Goal: Transaction & Acquisition: Purchase product/service

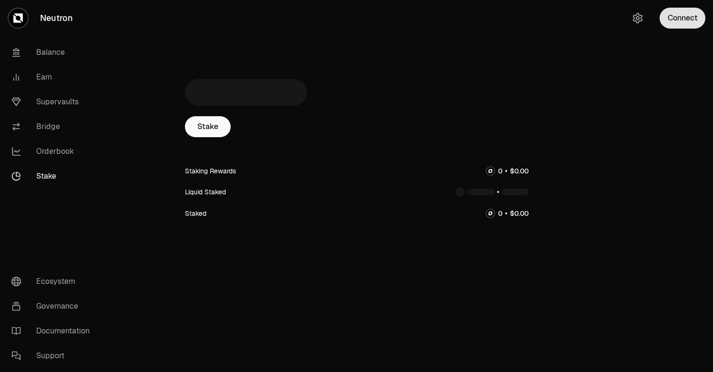
click at [688, 21] on button "Connect" at bounding box center [682, 18] width 46 height 21
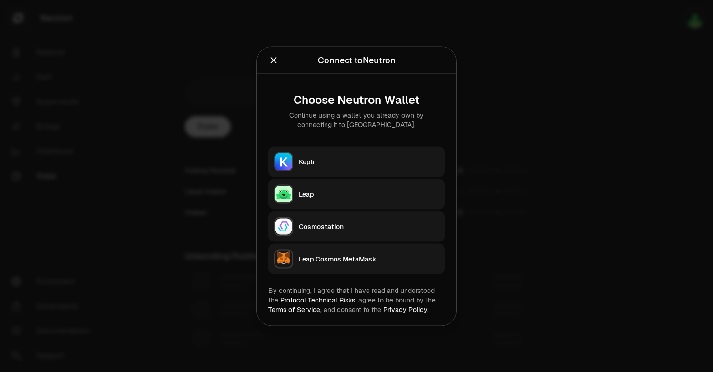
click at [326, 156] on button "Keplr" at bounding box center [356, 161] width 176 height 30
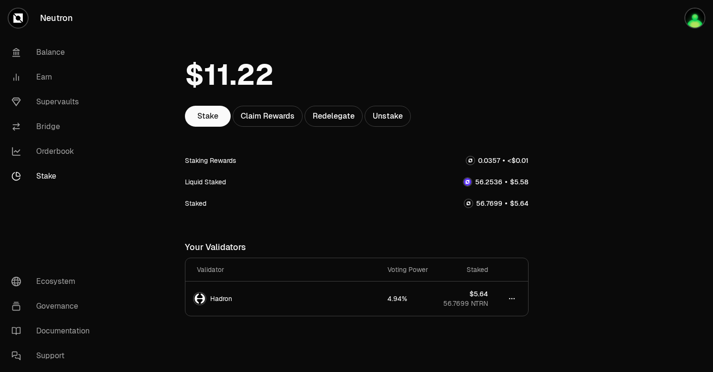
scroll to position [24, 0]
click at [54, 53] on link "Balance" at bounding box center [53, 52] width 99 height 25
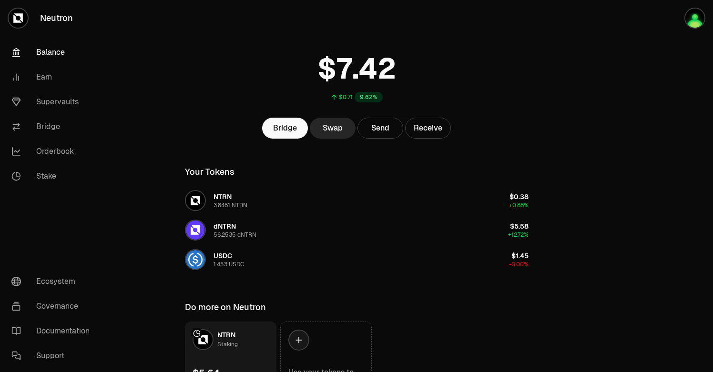
scroll to position [26, 0]
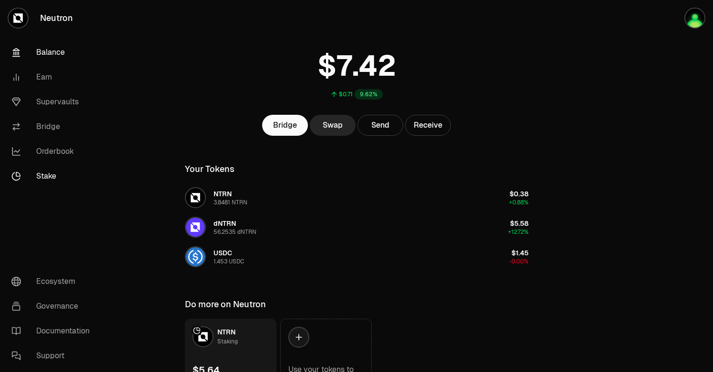
click at [30, 178] on link "Stake" at bounding box center [53, 176] width 99 height 25
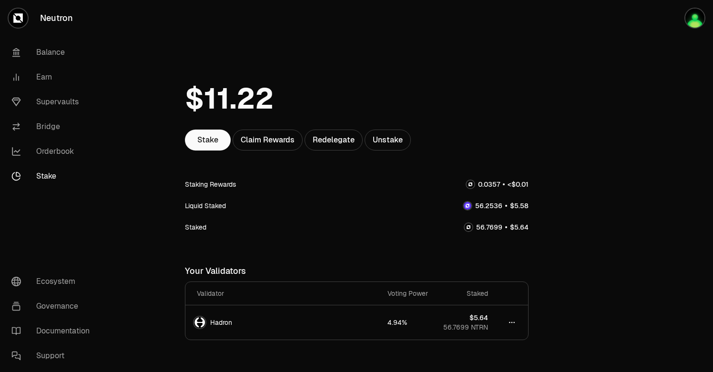
scroll to position [2, 0]
click at [216, 137] on link "Stake" at bounding box center [208, 139] width 46 height 21
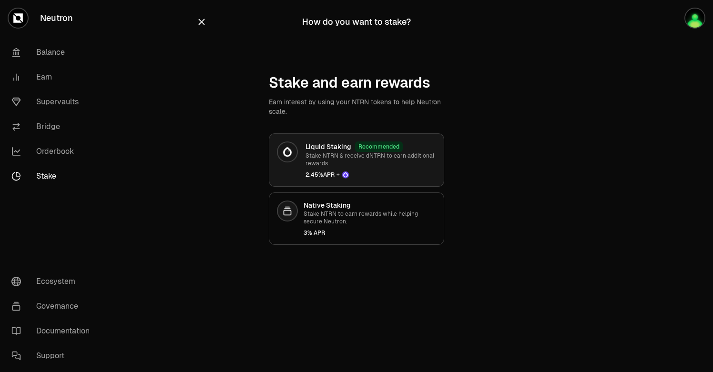
click at [319, 159] on p "Stake NTRN & receive dNTRN to earn additional rewards." at bounding box center [370, 159] width 131 height 15
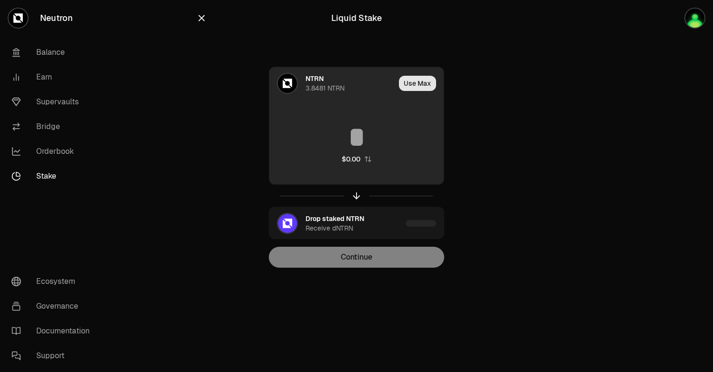
click at [410, 78] on button "Use Max" at bounding box center [417, 83] width 37 height 15
type input "********"
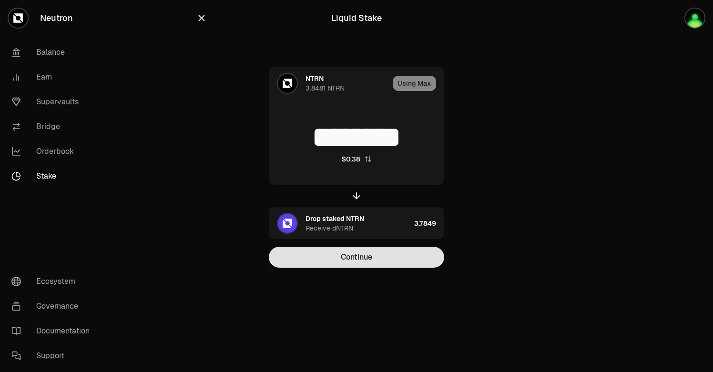
click at [354, 262] on button "Continue" at bounding box center [356, 257] width 175 height 21
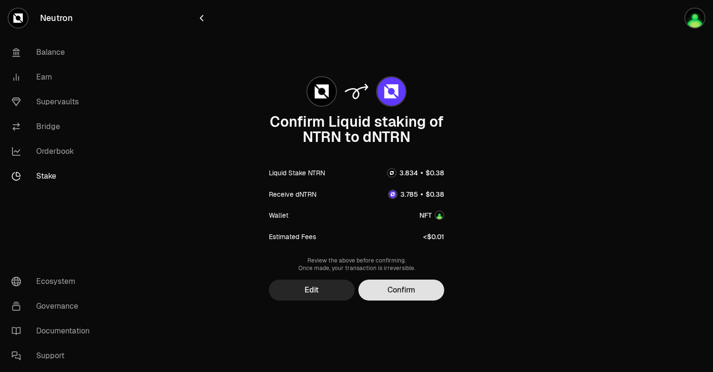
click at [402, 289] on button "Confirm" at bounding box center [401, 290] width 86 height 21
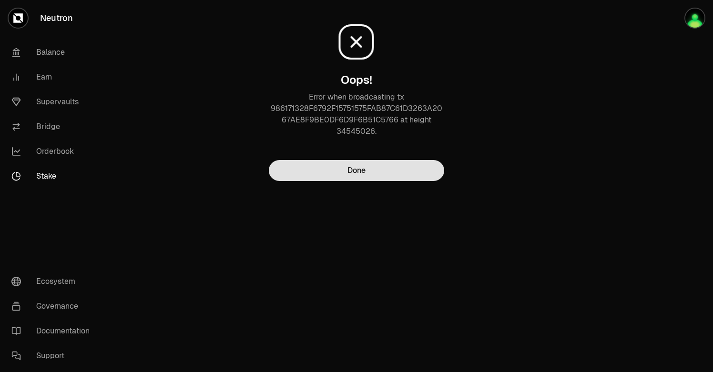
click at [364, 171] on button "Done" at bounding box center [356, 170] width 175 height 21
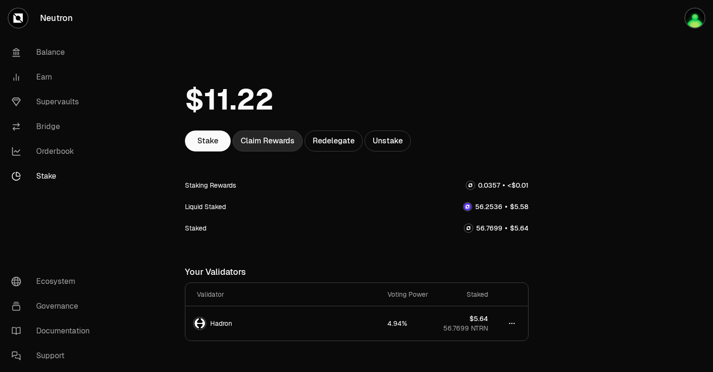
click at [256, 138] on div "Claim Rewards" at bounding box center [268, 141] width 70 height 21
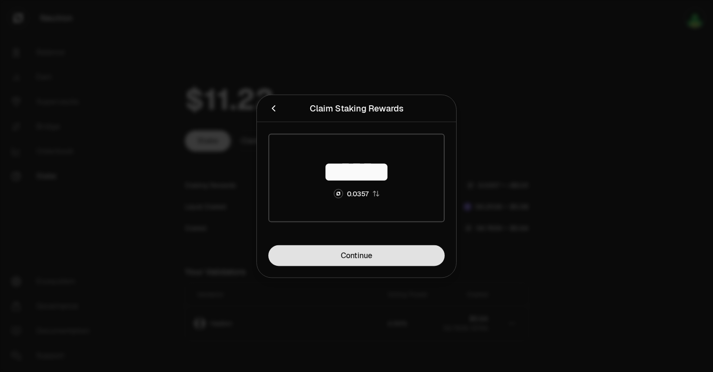
click at [301, 253] on link "Continue" at bounding box center [356, 255] width 176 height 21
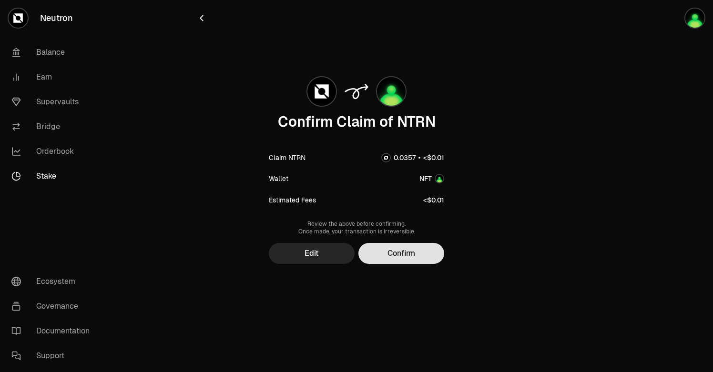
click at [394, 256] on button "Confirm" at bounding box center [401, 253] width 86 height 21
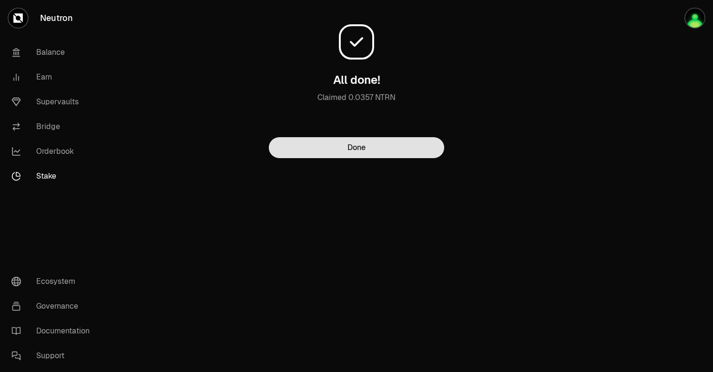
click at [373, 150] on button "Done" at bounding box center [356, 147] width 175 height 21
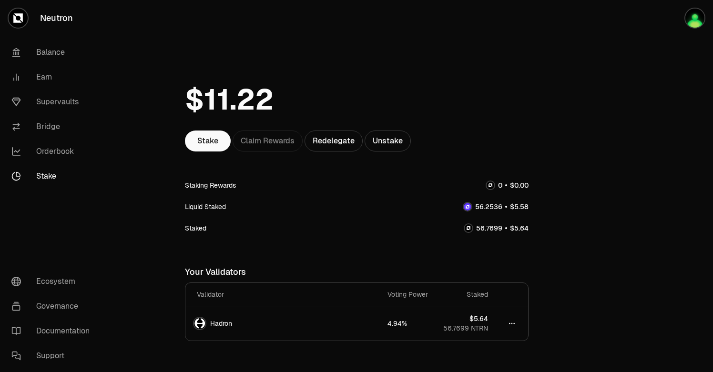
click at [50, 175] on link "Stake" at bounding box center [53, 176] width 99 height 25
click at [53, 55] on link "Balance" at bounding box center [53, 52] width 99 height 25
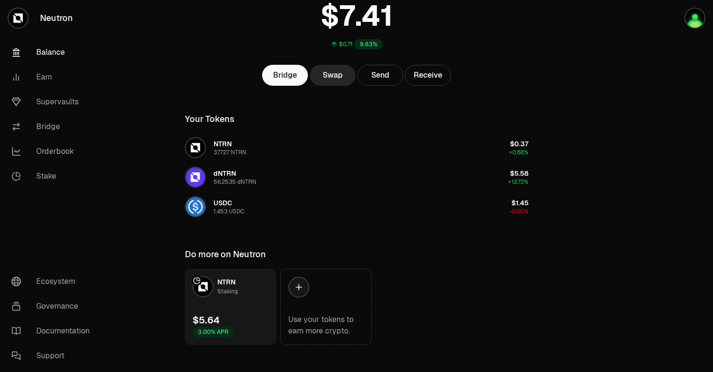
scroll to position [76, 0]
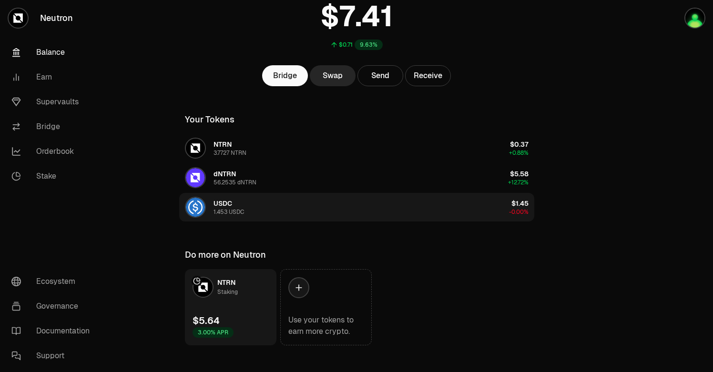
click at [232, 204] on span "USDC" at bounding box center [222, 203] width 19 height 9
click at [243, 207] on div "USDC 1.453 USDC" at bounding box center [228, 207] width 30 height 17
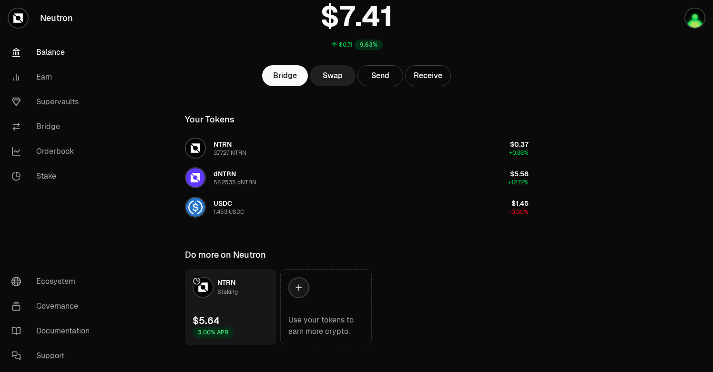
click at [339, 80] on link "Swap" at bounding box center [333, 75] width 46 height 21
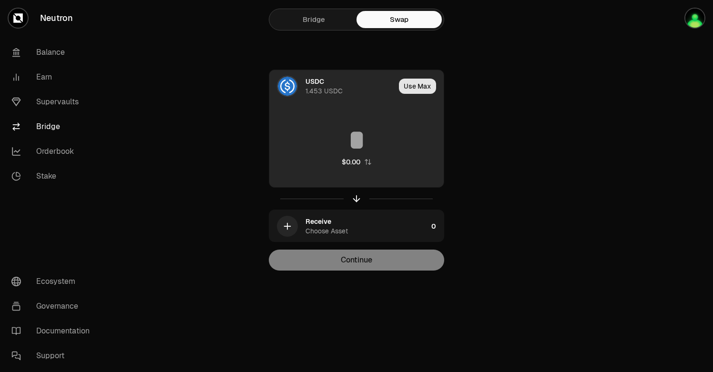
click at [414, 91] on button "Use Max" at bounding box center [417, 86] width 37 height 15
drag, startPoint x: 412, startPoint y: 136, endPoint x: 344, endPoint y: 134, distance: 67.2
click at [344, 134] on input "*******" at bounding box center [356, 140] width 174 height 29
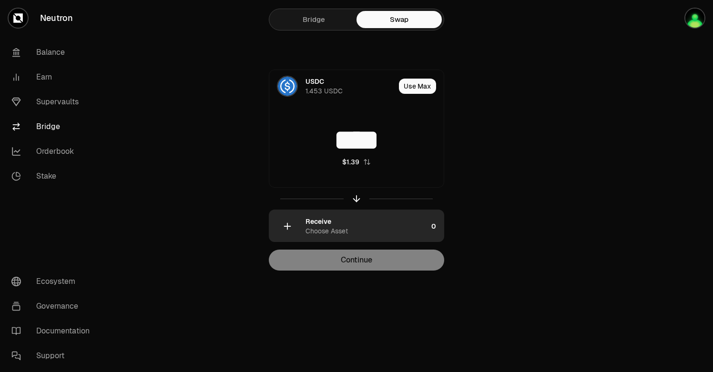
type input "****"
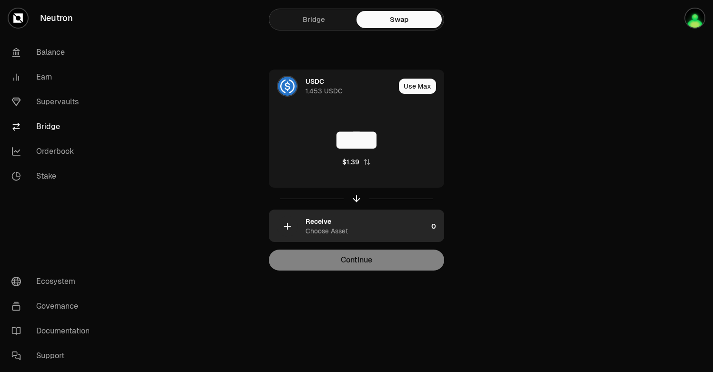
click at [352, 226] on div "Receive Choose Asset" at bounding box center [366, 226] width 122 height 19
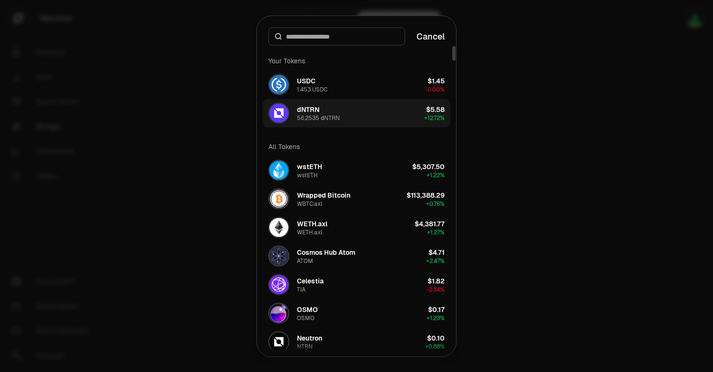
click at [324, 111] on div "dNTRN 56.2535 dNTRN" at bounding box center [318, 112] width 43 height 17
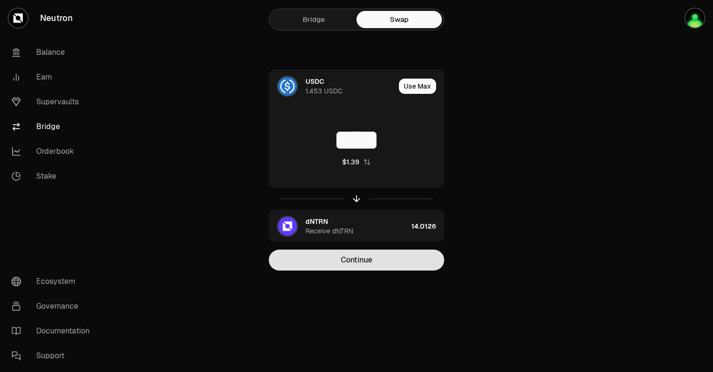
click at [358, 260] on button "Continue" at bounding box center [356, 260] width 175 height 21
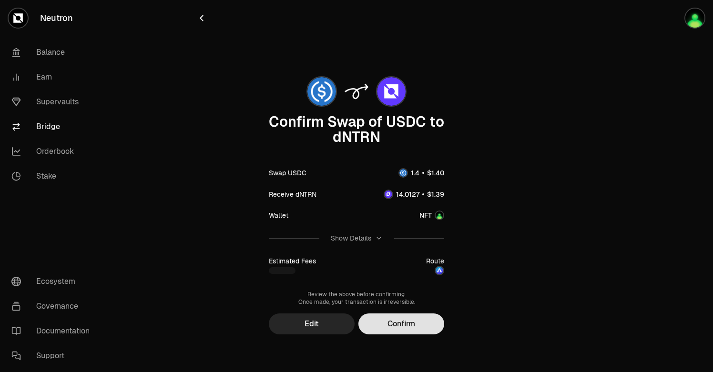
click at [393, 321] on button "Confirm" at bounding box center [401, 323] width 86 height 21
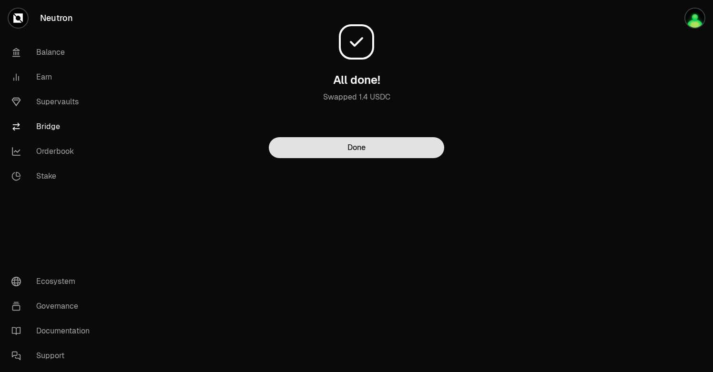
click at [382, 141] on button "Done" at bounding box center [356, 147] width 175 height 21
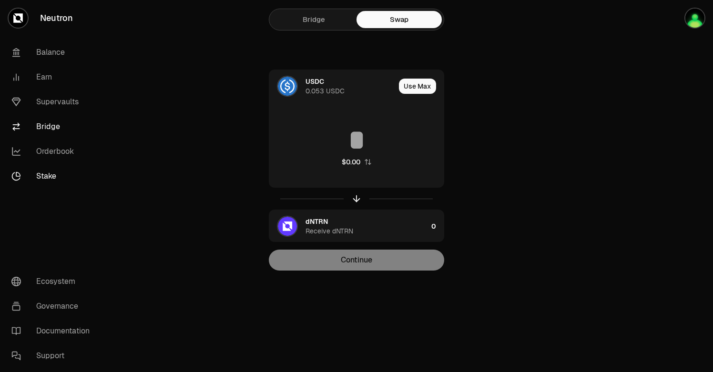
click at [53, 177] on link "Stake" at bounding box center [53, 176] width 99 height 25
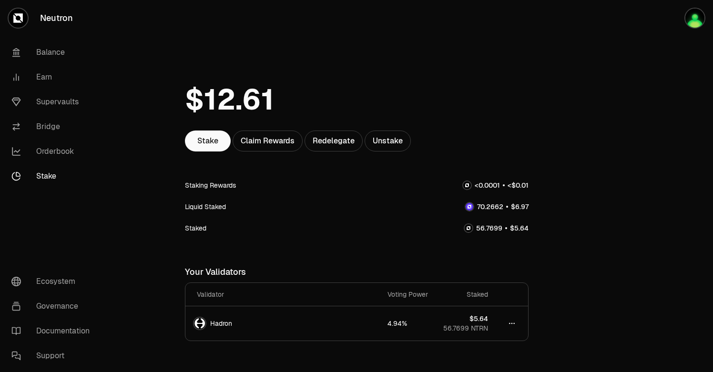
click at [355, 207] on div "Liquid Staked" at bounding box center [357, 206] width 344 height 21
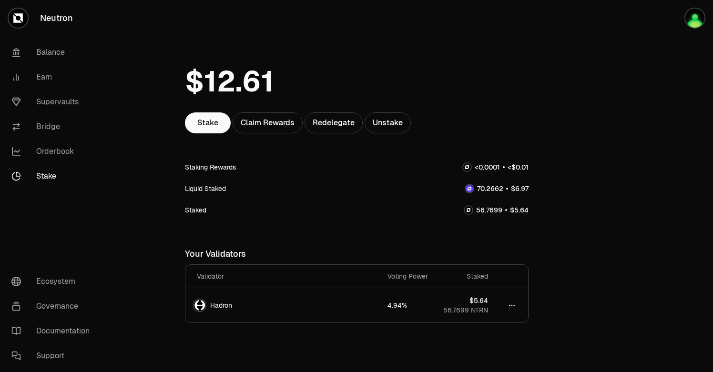
scroll to position [19, 0]
click at [46, 172] on link "Stake" at bounding box center [53, 176] width 99 height 25
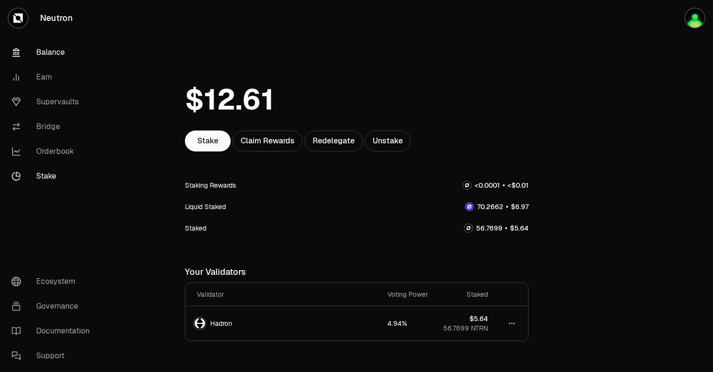
click at [55, 44] on link "Balance" at bounding box center [53, 52] width 99 height 25
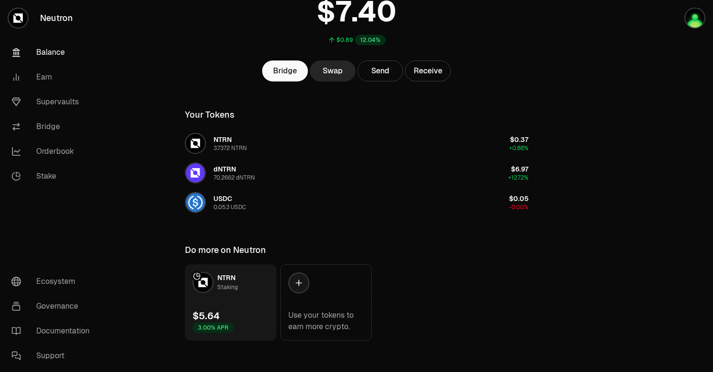
scroll to position [87, 0]
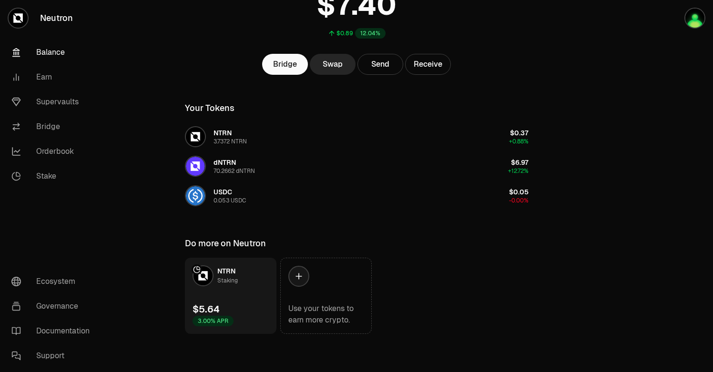
click at [240, 287] on link "NTRN Staking $5.64 3.00% APR" at bounding box center [230, 296] width 91 height 76
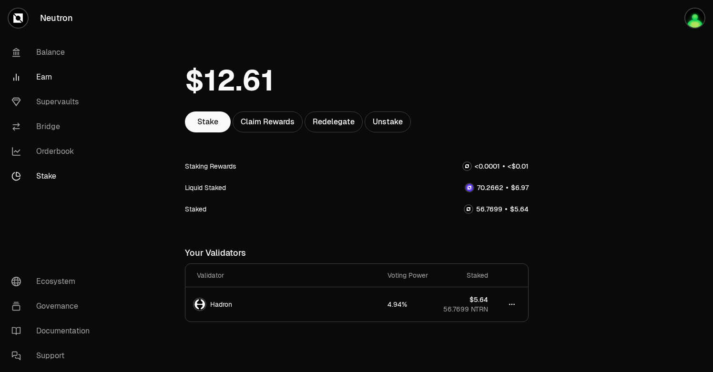
scroll to position [20, 0]
click at [60, 59] on link "Balance" at bounding box center [53, 52] width 99 height 25
